Goal: Task Accomplishment & Management: Complete application form

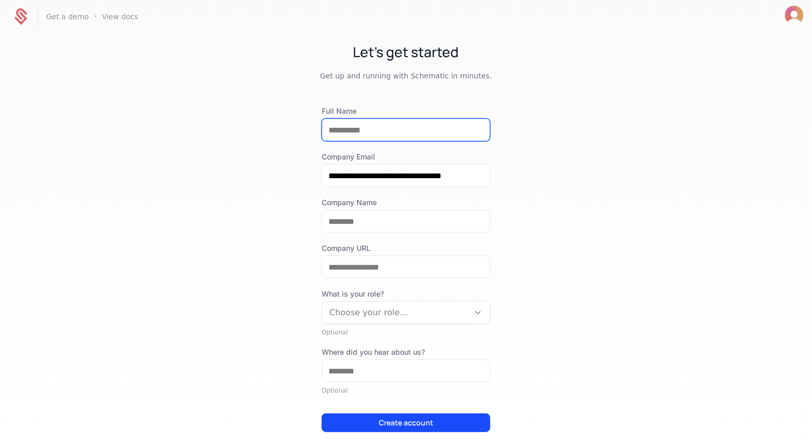
click at [366, 128] on input "Full Name" at bounding box center [406, 130] width 168 height 22
type input "**********"
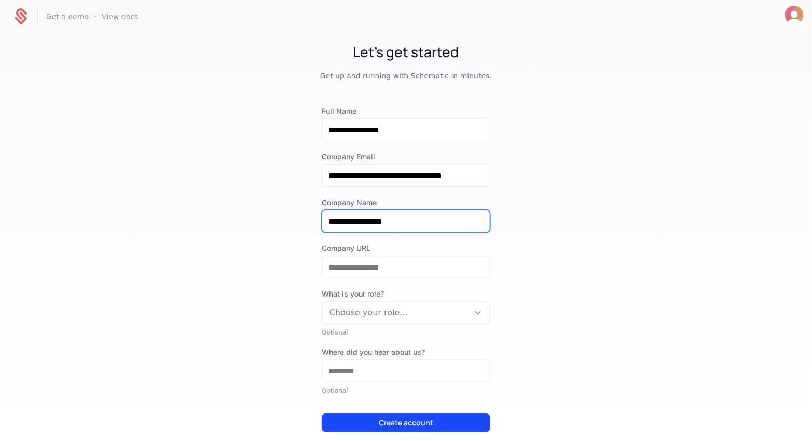
type input "**********"
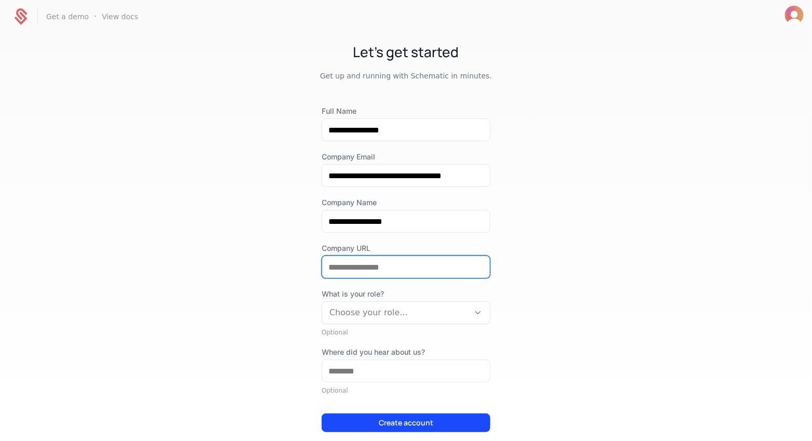
click at [367, 259] on input "Company URL" at bounding box center [406, 267] width 168 height 22
type input "**********"
click at [576, 251] on div "**********" at bounding box center [406, 236] width 812 height 406
click at [373, 324] on div "What is your role? Choose your role... Optional" at bounding box center [406, 313] width 169 height 48
click at [375, 321] on div "Choose your role..." at bounding box center [395, 312] width 147 height 19
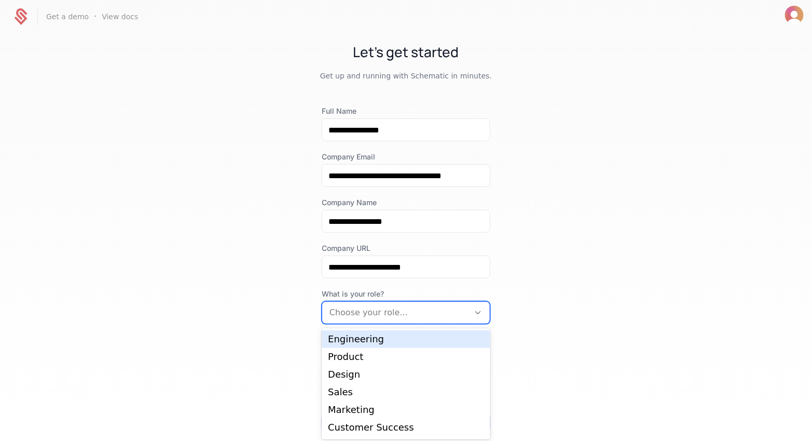
click at [369, 343] on div "Engineering" at bounding box center [406, 338] width 156 height 9
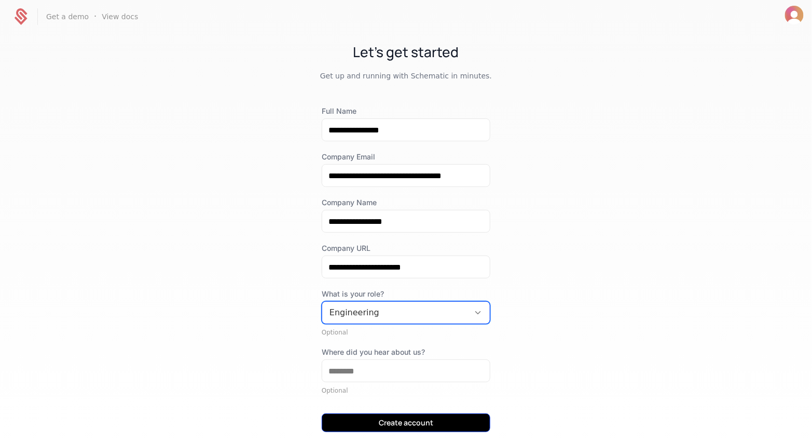
click at [362, 413] on button "Create account" at bounding box center [406, 422] width 169 height 19
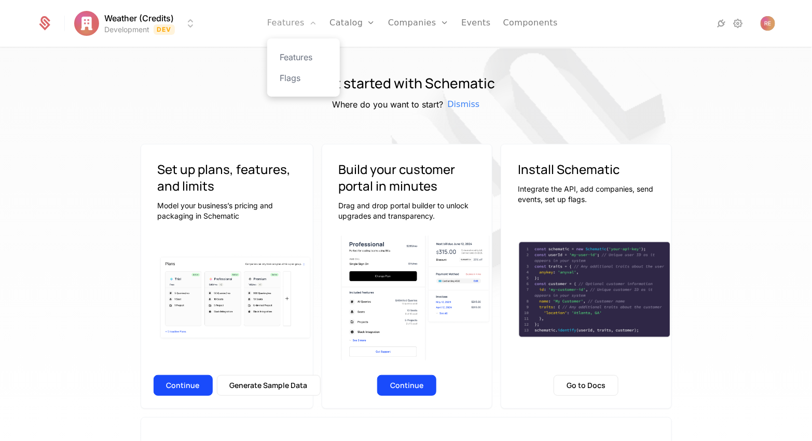
click at [307, 27] on link "Features" at bounding box center [292, 23] width 50 height 47
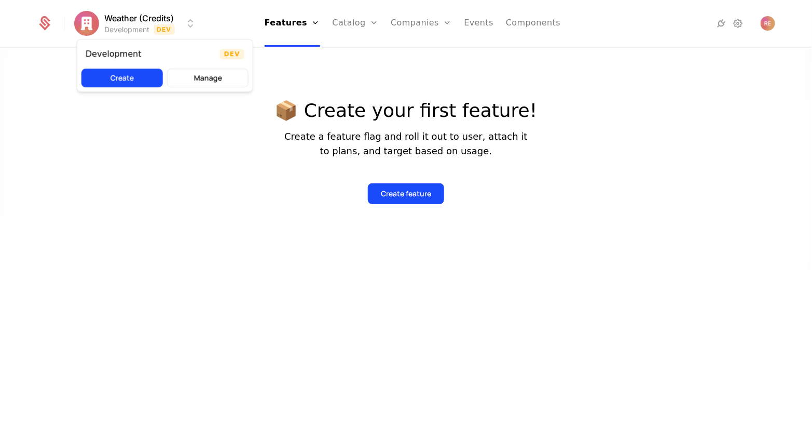
click at [96, 25] on html "Weather (Credits) Development Dev Features Features Flags Catalog Plans Add Ons…" at bounding box center [406, 220] width 812 height 441
click at [43, 98] on html "Weather (Credits) Development Dev Features Features Flags Catalog Plans Add Ons…" at bounding box center [406, 220] width 812 height 441
click at [91, 15] on html "Weather (Credits) Development Dev Features Features Flags Catalog Plans Add Ons…" at bounding box center [406, 220] width 812 height 441
click at [164, 179] on html "Weather (Credits) Development Dev Features Features Flags Catalog Plans Add Ons…" at bounding box center [406, 220] width 812 height 441
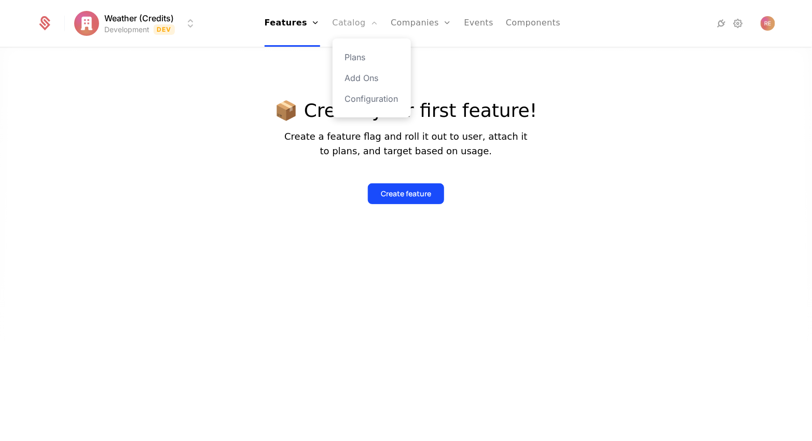
click at [358, 19] on link "Catalog" at bounding box center [356, 23] width 46 height 47
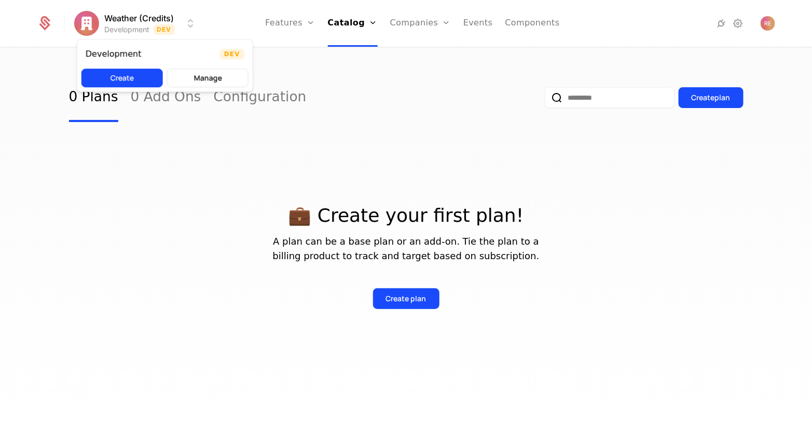
click at [92, 23] on html "Weather (Credits) Development Dev Features Features Flags Catalog Plans Add Ons…" at bounding box center [406, 220] width 812 height 441
click at [139, 22] on html "Weather (Credits) Development Dev Features Features Flags Catalog Plans Add Ons…" at bounding box center [406, 220] width 812 height 441
click at [518, 90] on html "Weather (Credits) Development Dev Features Features Flags Catalog Plans Add Ons…" at bounding box center [406, 220] width 812 height 441
click at [741, 23] on icon at bounding box center [738, 23] width 12 height 12
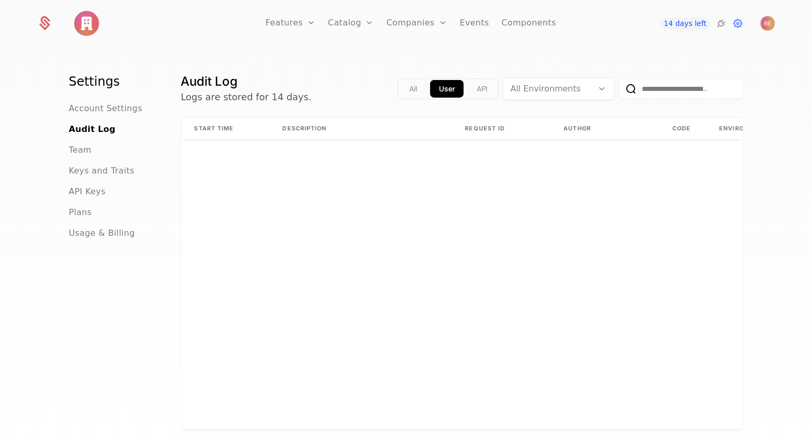
click at [229, 321] on div "Start Time Description Request ID Author Code Environment URL" at bounding box center [463, 272] width 562 height 311
